Goal: Task Accomplishment & Management: Use online tool/utility

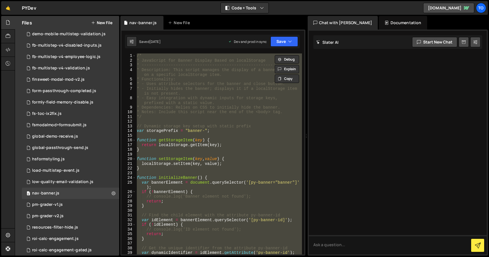
click at [160, 99] on div "/* * JavaScript for Banner Display Based on localStorage * --------------------…" at bounding box center [219, 153] width 166 height 201
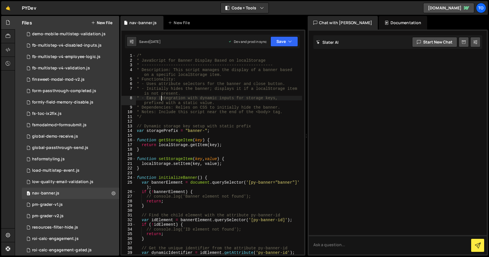
click at [139, 57] on div "/* * JavaScript for Banner Display Based on localStorage * --------------------…" at bounding box center [219, 158] width 166 height 210
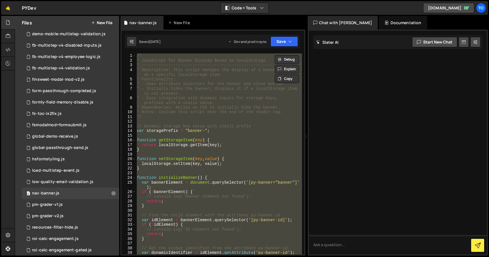
paste textarea "</script>"
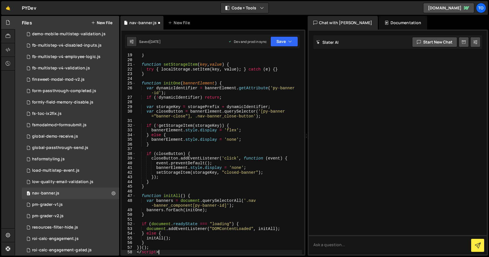
scroll to position [94, 0]
type textarea "<"
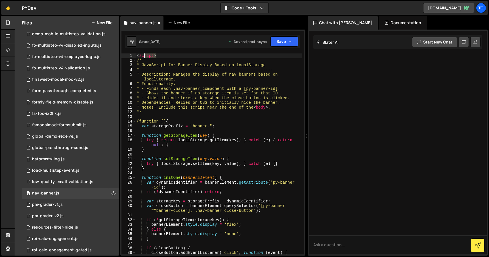
drag, startPoint x: 160, startPoint y: 55, endPoint x: 133, endPoint y: 53, distance: 26.5
click at [133, 53] on div "})(); 1 2 3 4 5 6 7 8 9 10 11 12 13 14 15 16 17 18 19 20 21 22 23 24 25 26 27 2…" at bounding box center [212, 153] width 183 height 201
type textarea "<script>"
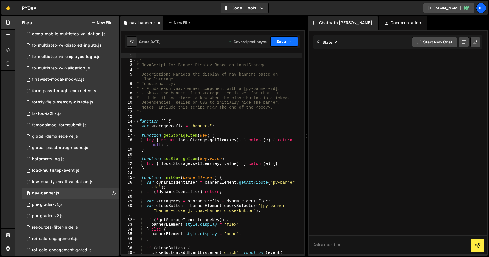
click at [287, 43] on button "Save" at bounding box center [284, 41] width 28 height 10
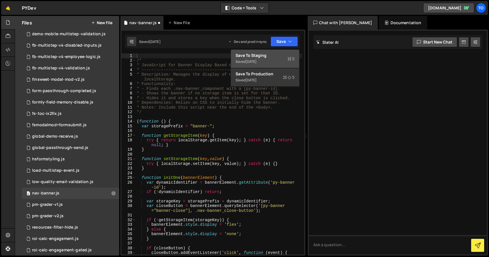
click at [282, 53] on div "Save to Staging S" at bounding box center [265, 56] width 59 height 6
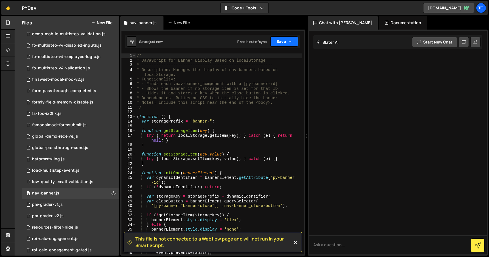
click at [287, 42] on button "Save" at bounding box center [284, 41] width 28 height 10
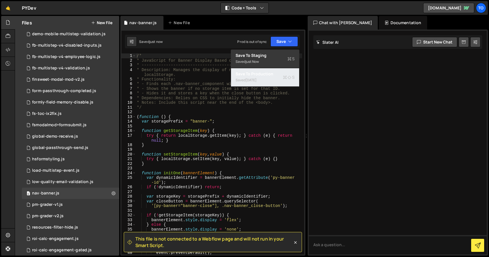
click at [272, 73] on div "Save to Production S" at bounding box center [265, 74] width 59 height 6
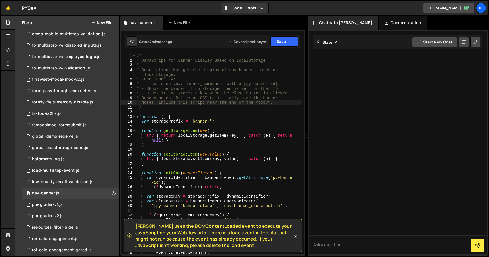
click at [154, 101] on div "/* * JavaScript for Banner Display Based on localStorage * --------------------…" at bounding box center [219, 158] width 166 height 210
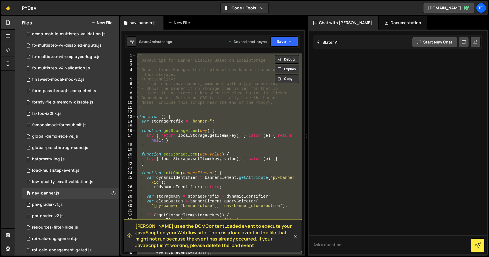
paste textarea "</script>"
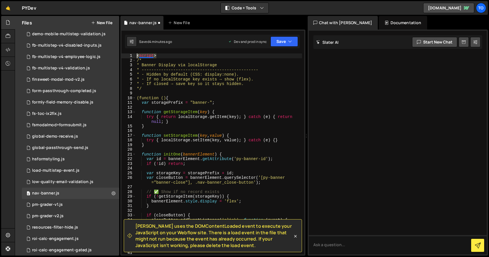
drag, startPoint x: 156, startPoint y: 57, endPoint x: 128, endPoint y: 56, distance: 27.5
click at [128, 56] on div "</script> 1 2 3 4 5 6 7 8 9 10 11 12 13 14 15 16 17 18 19 20 21 22 23 24 25 26 …" at bounding box center [212, 153] width 183 height 201
type textarea "<script>"
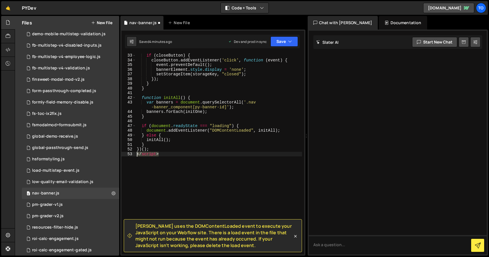
drag, startPoint x: 169, startPoint y: 154, endPoint x: 125, endPoint y: 153, distance: 44.0
click at [125, 153] on div "33 34 35 36 37 38 39 40 41 42 43 44 45 46 47 48 49 50 51 52 53 if ( closeButton…" at bounding box center [212, 153] width 183 height 201
type textarea "</script>"
type textarea "})();"
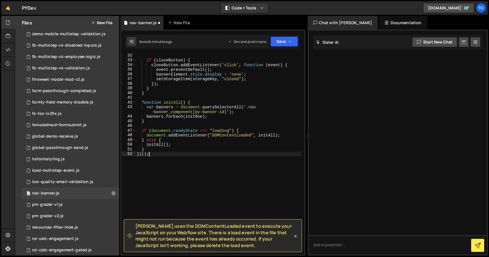
scroll to position [155, 0]
click at [282, 46] on button "Save" at bounding box center [284, 41] width 28 height 10
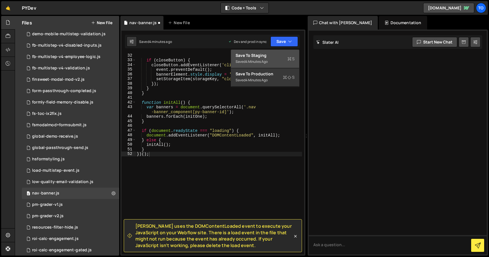
click at [272, 58] on div "Save to Staging S" at bounding box center [265, 56] width 59 height 6
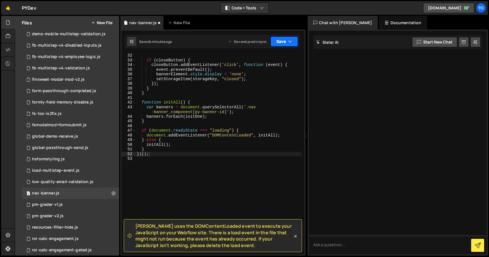
scroll to position [150, 0]
click at [281, 43] on button "Save" at bounding box center [284, 41] width 28 height 10
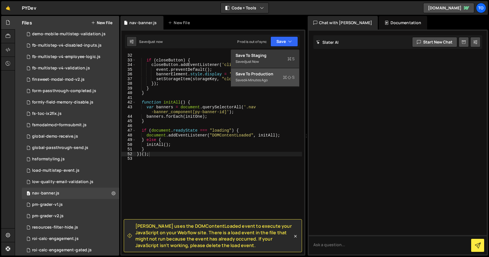
click at [270, 71] on div "Save to Production S" at bounding box center [265, 74] width 59 height 6
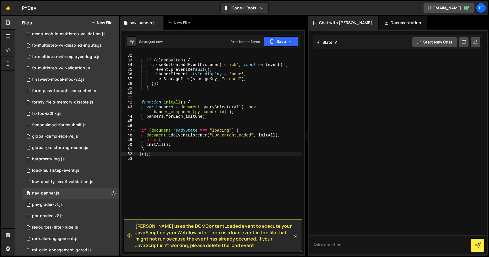
click at [195, 97] on div "if ( closeButton ) { closeButton . addEventListener ( 'click' , function ( even…" at bounding box center [219, 158] width 166 height 210
